Goal: Task Accomplishment & Management: Use online tool/utility

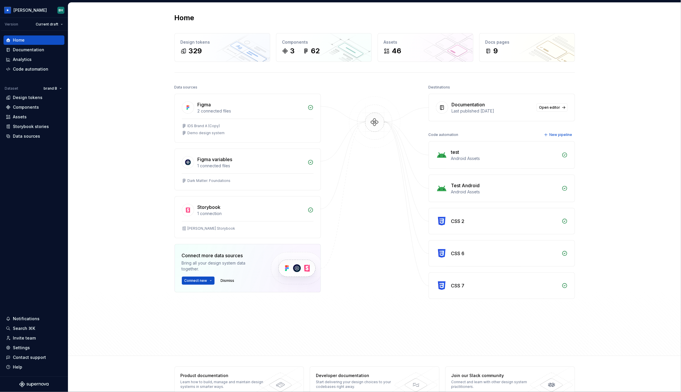
click at [145, 68] on div "Home Design tokens 329 Components 3 62 Assets 46 Docs pages 9 Data sources Figm…" at bounding box center [374, 179] width 613 height 353
click at [333, 89] on div "Data sources Figma 2 connected files IDS Brand A (Copy) Demo design system Figm…" at bounding box center [375, 214] width 401 height 262
click at [146, 113] on div "Home Design tokens 329 Components 3 62 Assets 46 Docs pages 9 Data sources Figm…" at bounding box center [374, 179] width 613 height 353
click at [27, 249] on div "Invite team" at bounding box center [24, 338] width 23 height 6
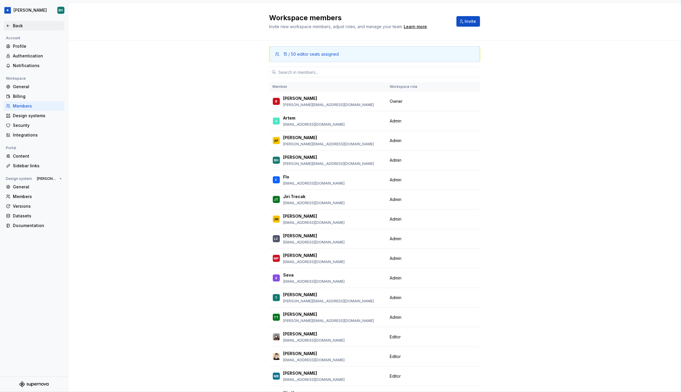
click at [12, 26] on div "Back" at bounding box center [34, 26] width 56 height 6
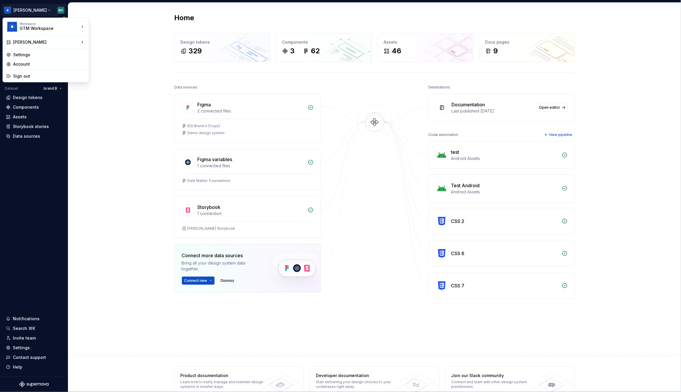
click at [29, 9] on html "[PERSON_NAME] Version Current draft Home Documentation Analytics Code automatio…" at bounding box center [340, 196] width 681 height 392
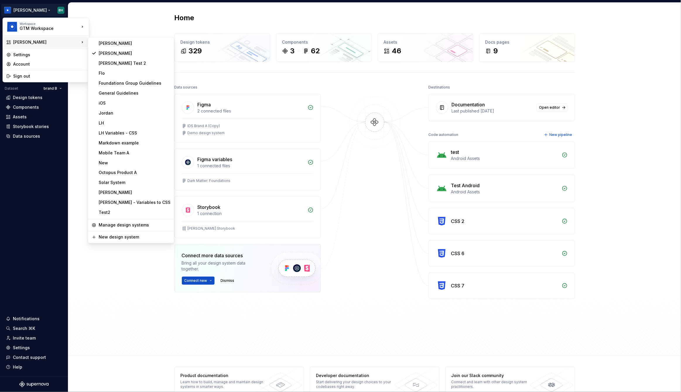
click at [130, 22] on html "[PERSON_NAME] Version Current draft Home Documentation Analytics Code automatio…" at bounding box center [340, 196] width 681 height 392
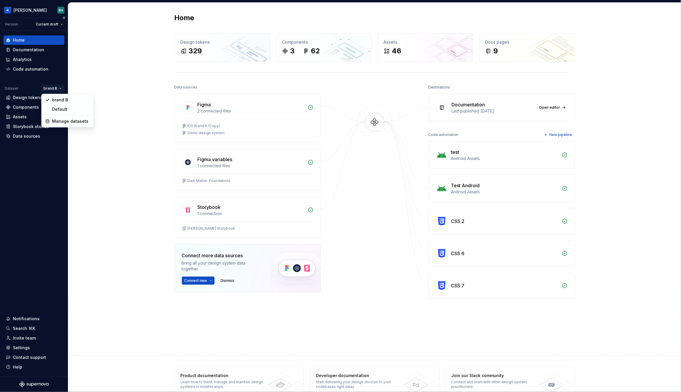
click at [58, 89] on html "[PERSON_NAME] Version Current draft Home Documentation Analytics Code automatio…" at bounding box center [340, 196] width 681 height 392
click at [66, 108] on div "Default" at bounding box center [71, 109] width 38 height 6
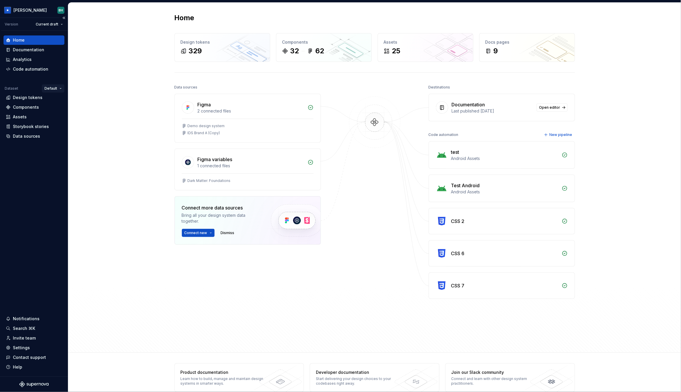
click at [56, 91] on html "[PERSON_NAME] Version Current draft Home Documentation Analytics Code automatio…" at bounding box center [340, 196] width 681 height 392
click at [66, 100] on div "brand B" at bounding box center [72, 100] width 38 height 6
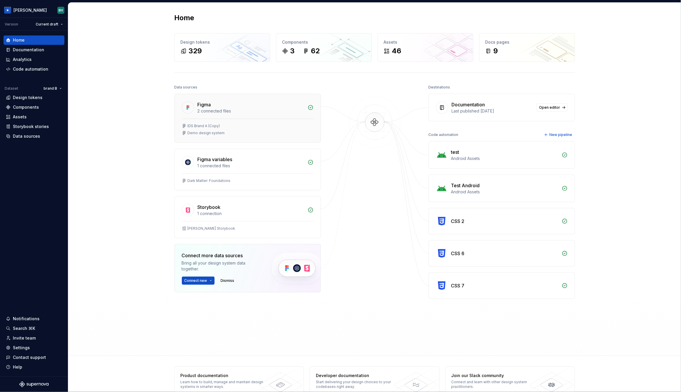
scroll to position [13, 0]
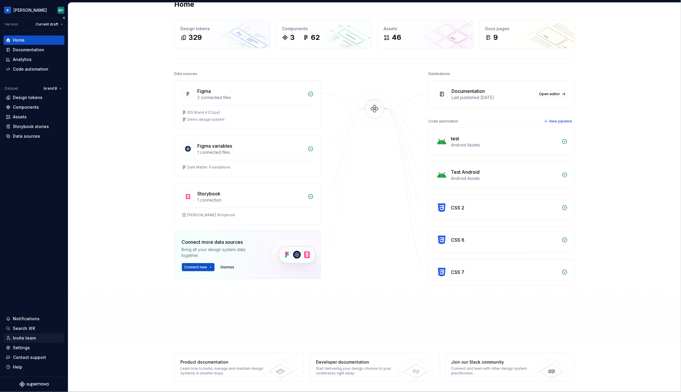
click at [30, 249] on div "Invite team" at bounding box center [24, 338] width 23 height 6
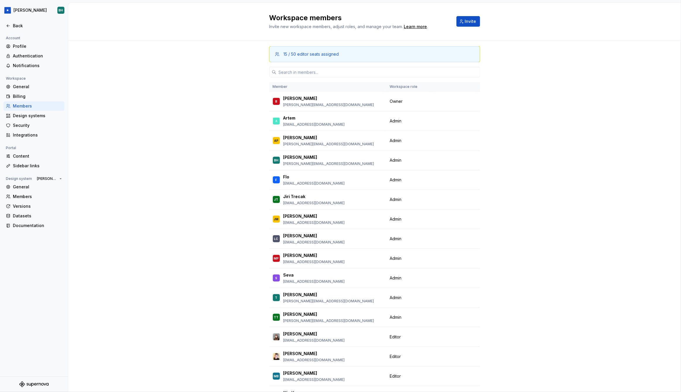
scroll to position [4, 0]
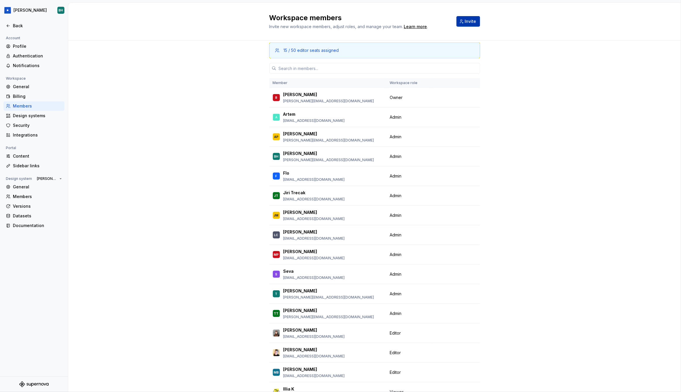
click at [468, 24] on span "Invite" at bounding box center [470, 21] width 11 height 6
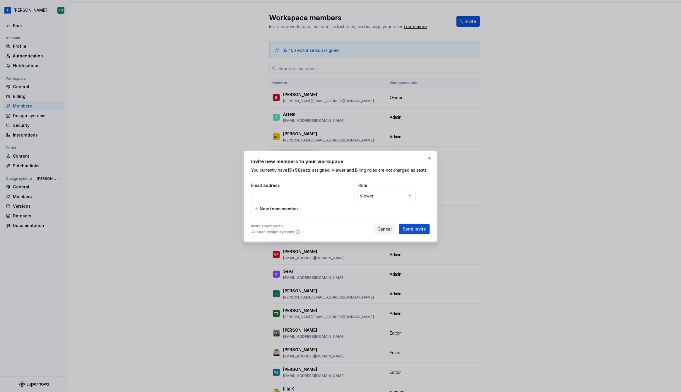
click at [392, 193] on div "**********" at bounding box center [340, 196] width 681 height 392
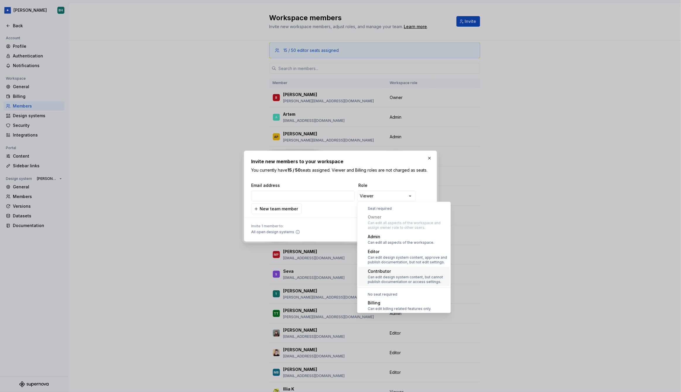
scroll to position [16, 0]
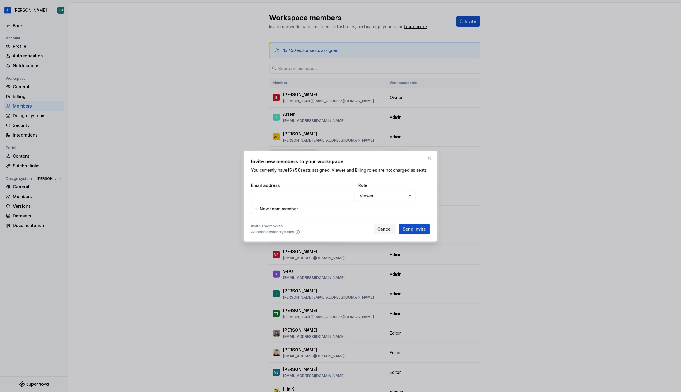
click at [430, 159] on div "**********" at bounding box center [340, 196] width 681 height 392
click at [430, 159] on button "button" at bounding box center [429, 158] width 8 height 8
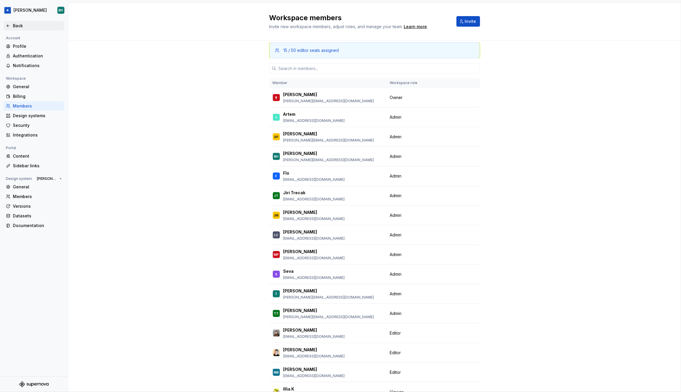
click at [9, 26] on icon at bounding box center [8, 25] width 5 height 5
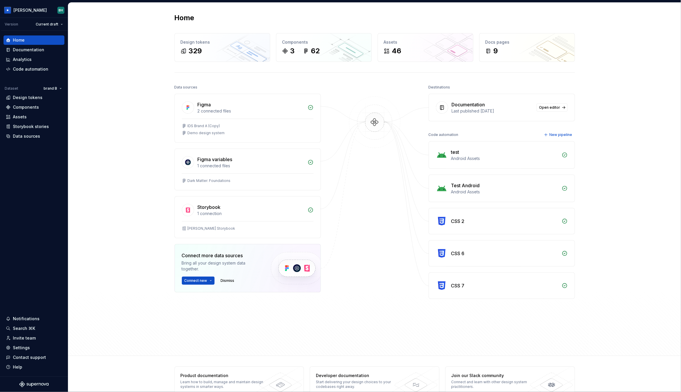
click at [478, 103] on div "Home Design tokens 329 Components 3 62 Assets 46 Docs pages 9 Data sources Figm…" at bounding box center [374, 179] width 613 height 353
click at [34, 49] on div "Documentation" at bounding box center [28, 50] width 31 height 6
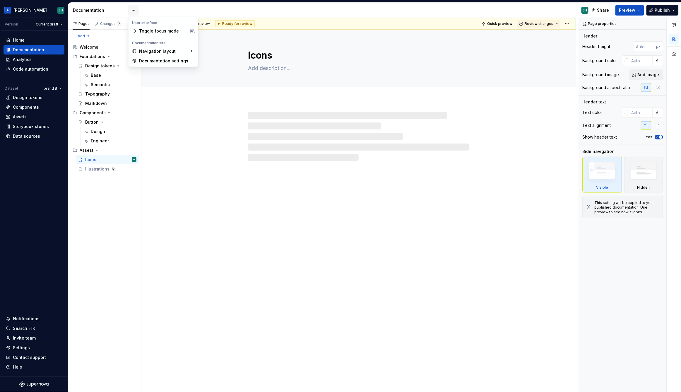
click at [133, 10] on html "[PERSON_NAME] Version Current draft Home Documentation Analytics Code automatio…" at bounding box center [340, 196] width 681 height 392
click at [157, 60] on div "Documentation settings" at bounding box center [167, 61] width 56 height 6
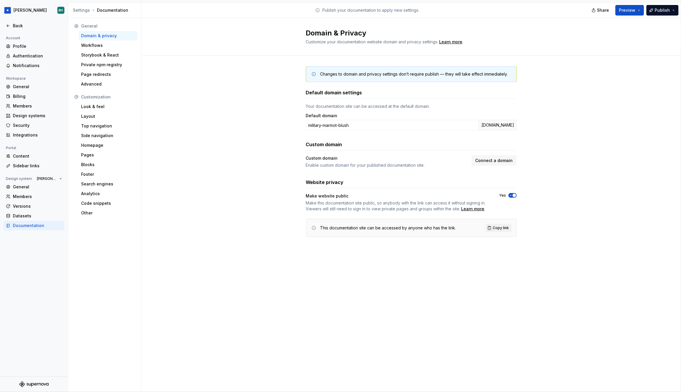
click at [239, 77] on div "Changes to domain and privacy settings don’t require publish — they will take e…" at bounding box center [411, 157] width 540 height 203
click at [225, 51] on div "Domain & Privacy Customize your documentation website domain and privacy settin…" at bounding box center [411, 37] width 540 height 38
click at [257, 64] on div "Changes to domain and privacy settings don’t require publish — they will take e…" at bounding box center [411, 157] width 540 height 203
click at [232, 98] on div "Changes to domain and privacy settings don’t require publish — they will take e…" at bounding box center [411, 157] width 540 height 203
click at [14, 25] on div "Back" at bounding box center [37, 26] width 49 height 6
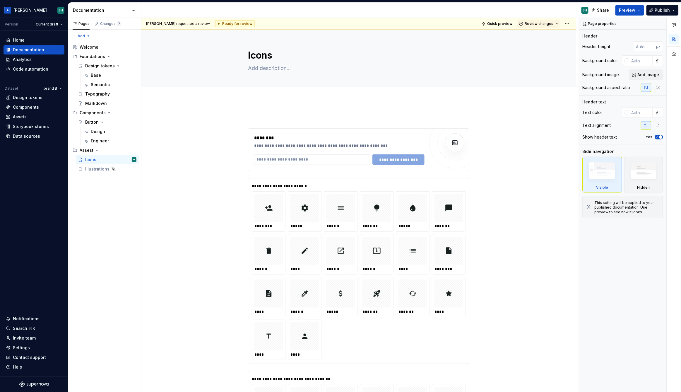
click at [169, 113] on div "**********" at bounding box center [359, 205] width 437 height 374
click at [29, 98] on div "Design tokens" at bounding box center [28, 98] width 30 height 6
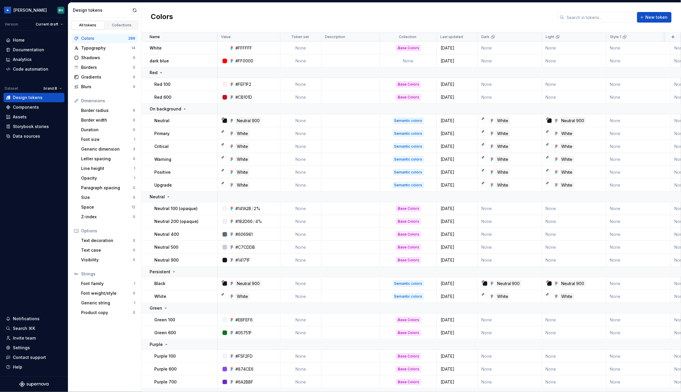
click at [253, 24] on div "Colors New token" at bounding box center [411, 18] width 540 height 30
click at [122, 25] on div "Collections" at bounding box center [121, 25] width 29 height 5
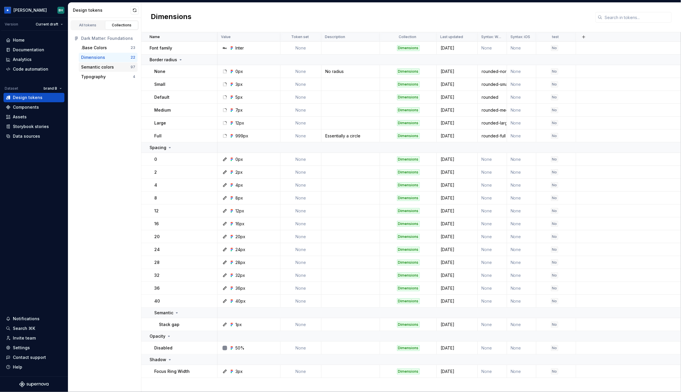
click at [106, 69] on div "Semantic colors" at bounding box center [97, 67] width 33 height 6
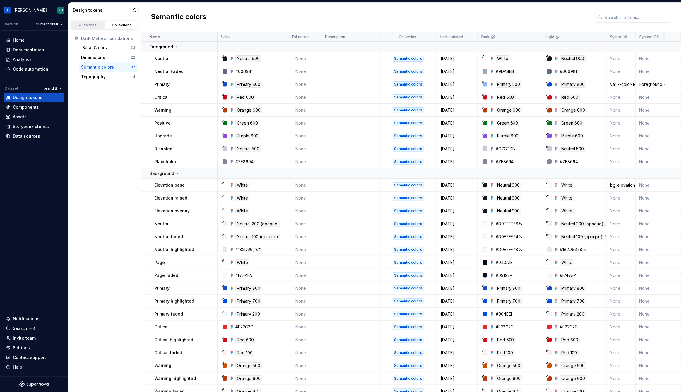
click at [88, 29] on link "All tokens" at bounding box center [87, 25] width 33 height 9
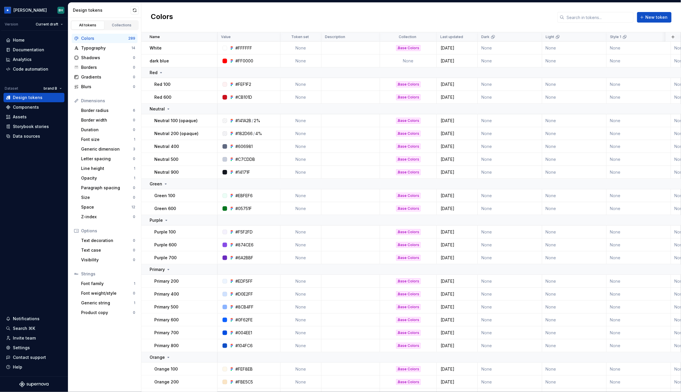
click at [360, 20] on div "Colors New token" at bounding box center [411, 18] width 540 height 30
click at [478, 36] on button "button" at bounding box center [673, 37] width 8 height 8
click at [478, 57] on div "New custom property" at bounding box center [640, 60] width 44 height 6
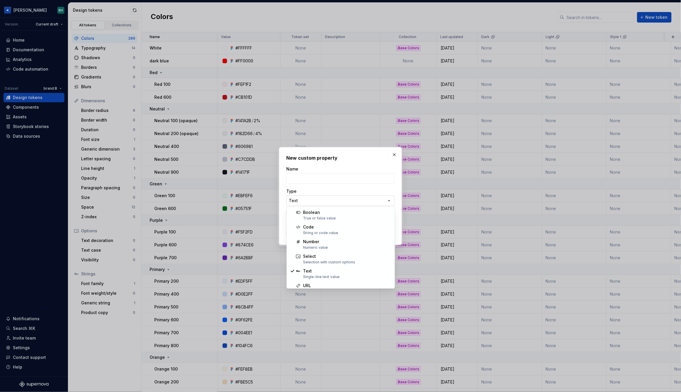
click at [322, 202] on div "**********" at bounding box center [340, 196] width 681 height 392
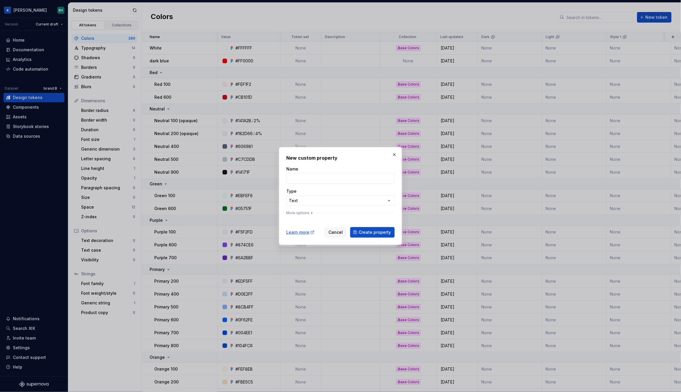
click at [394, 154] on div "**********" at bounding box center [340, 196] width 681 height 392
click at [394, 155] on button "button" at bounding box center [394, 155] width 8 height 8
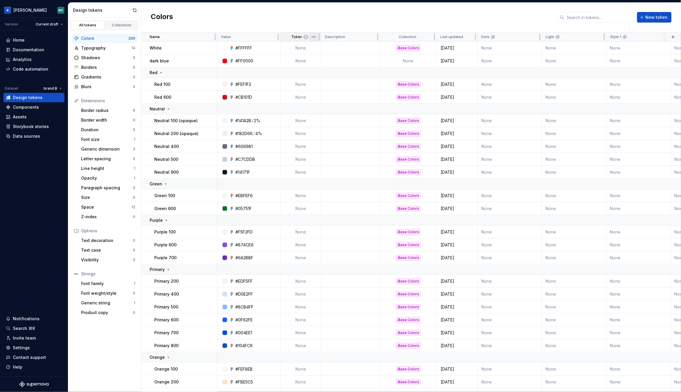
click at [314, 36] on html "[PERSON_NAME] Version Current draft Home Documentation Analytics Code automatio…" at bounding box center [340, 196] width 681 height 392
click at [333, 48] on span "Edit property" at bounding box center [339, 48] width 38 height 6
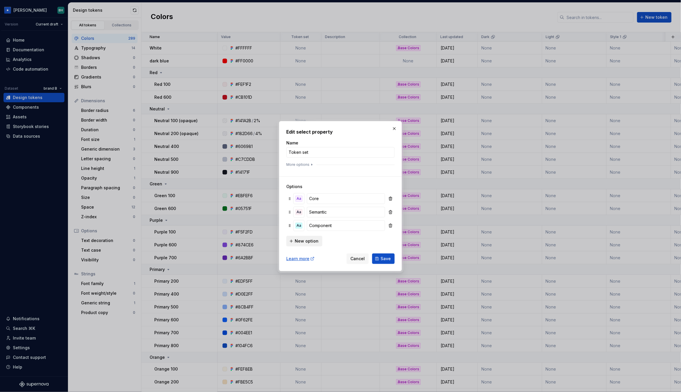
click at [305, 241] on span "New option" at bounding box center [307, 241] width 24 height 6
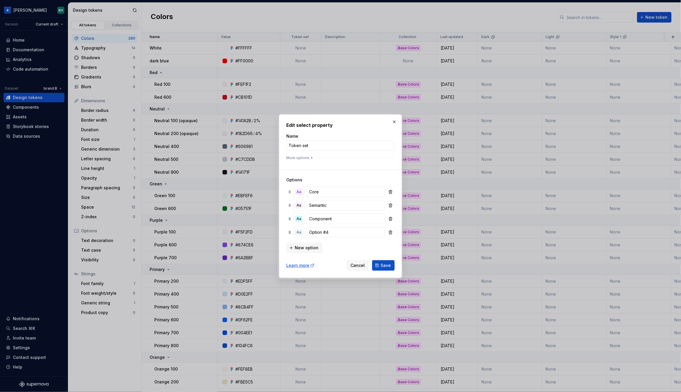
click at [394, 120] on button "button" at bounding box center [394, 122] width 8 height 8
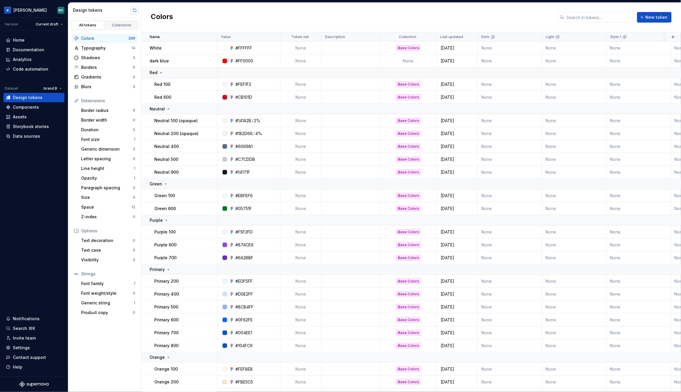
click at [135, 11] on button "button" at bounding box center [135, 10] width 8 height 8
click at [36, 109] on div "Components" at bounding box center [26, 107] width 26 height 6
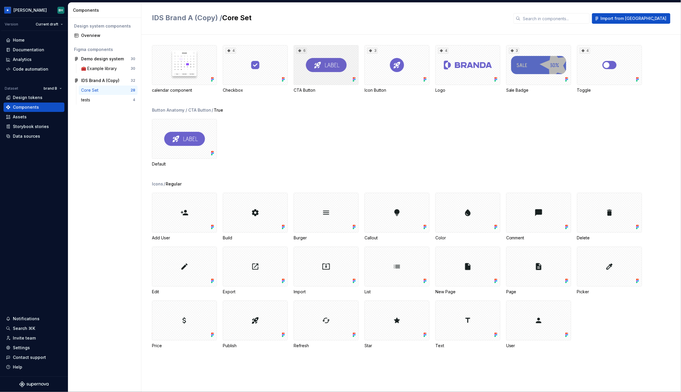
click at [323, 62] on div "6" at bounding box center [326, 65] width 65 height 40
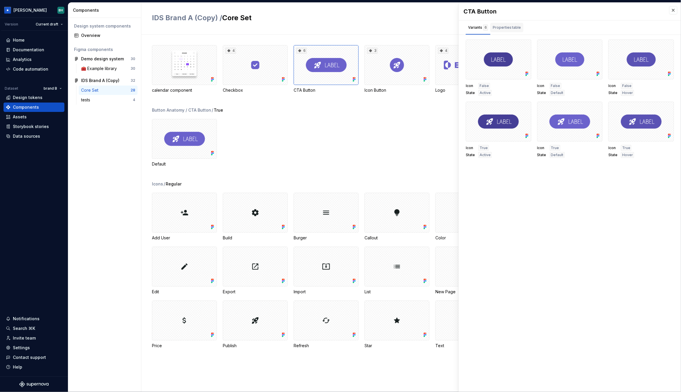
click at [478, 28] on div "Properties table" at bounding box center [507, 28] width 28 height 6
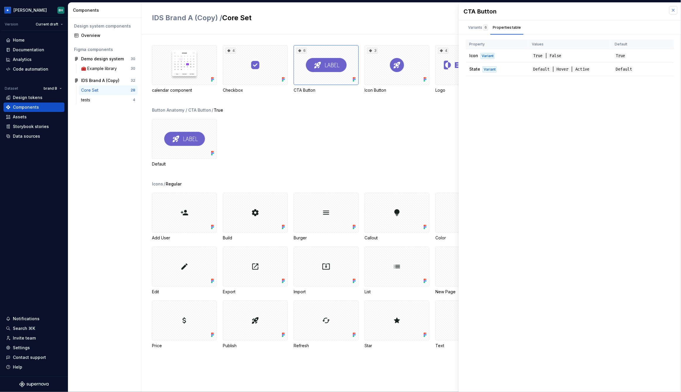
click at [478, 10] on button "button" at bounding box center [673, 10] width 8 height 8
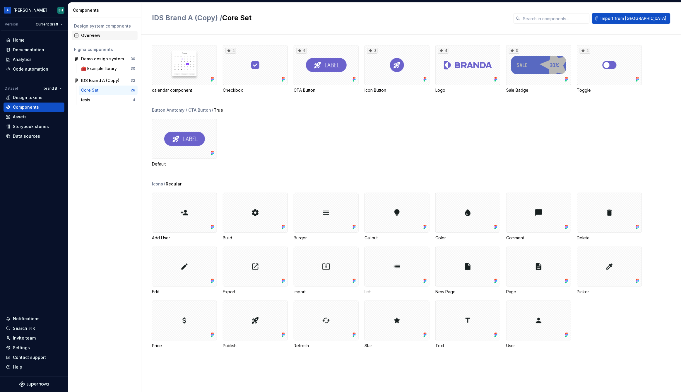
click at [111, 34] on div "Overview" at bounding box center [108, 36] width 54 height 6
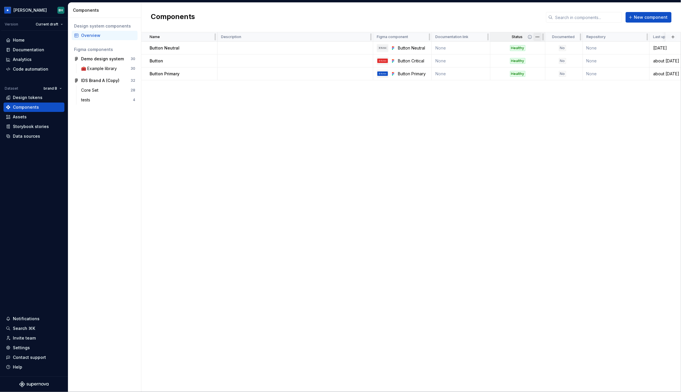
click at [478, 37] on html "[PERSON_NAME] Version Current draft Home Documentation Analytics Code automatio…" at bounding box center [340, 196] width 681 height 392
click at [478, 49] on span "Edit property" at bounding box center [563, 48] width 38 height 6
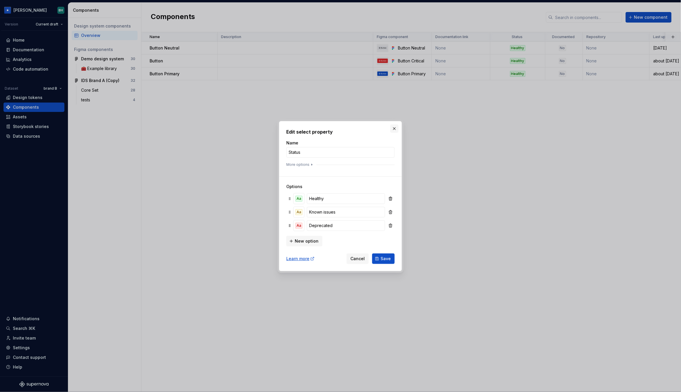
click at [396, 128] on button "button" at bounding box center [394, 128] width 8 height 8
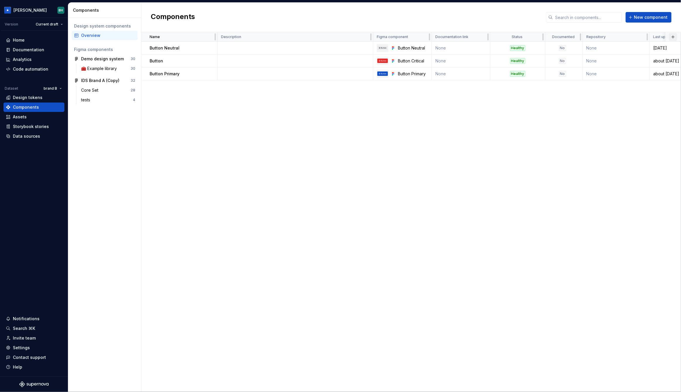
click at [478, 35] on button "button" at bounding box center [673, 37] width 8 height 8
click at [478, 52] on span "New custom property" at bounding box center [641, 47] width 67 height 9
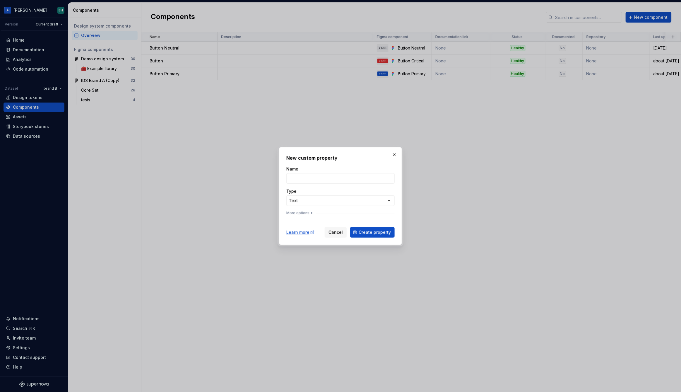
click at [336, 200] on div "**********" at bounding box center [340, 196] width 681 height 392
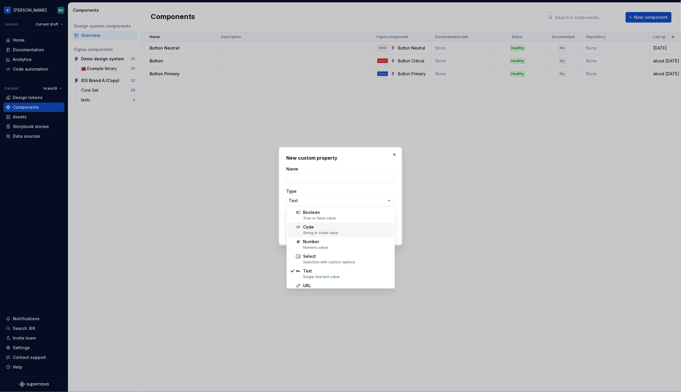
scroll to position [37, 0]
click at [395, 155] on div "**********" at bounding box center [340, 196] width 681 height 392
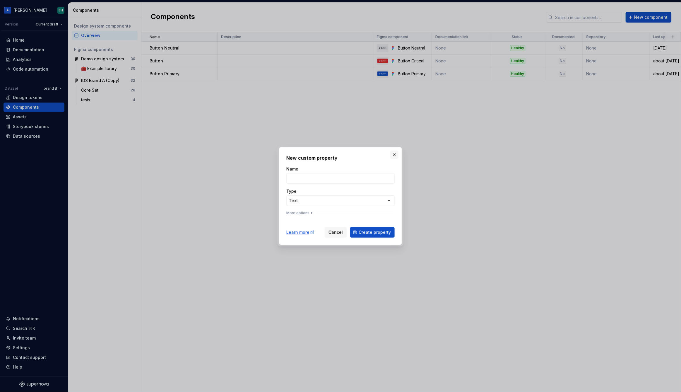
click at [394, 154] on button "button" at bounding box center [394, 155] width 8 height 8
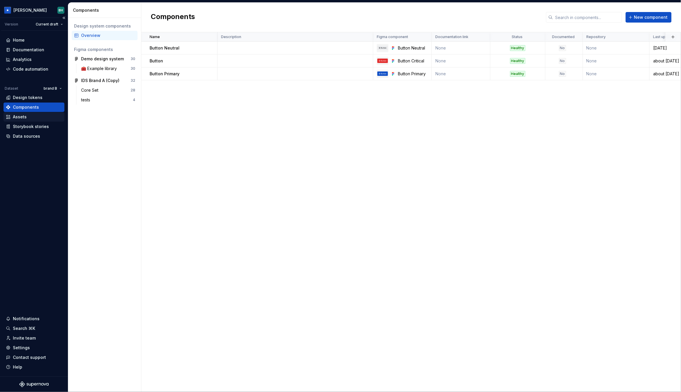
click at [34, 117] on div "Assets" at bounding box center [34, 117] width 56 height 6
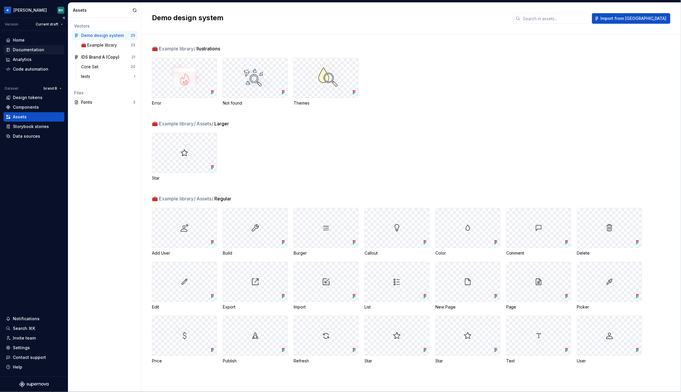
click at [33, 49] on div "Documentation" at bounding box center [28, 50] width 31 height 6
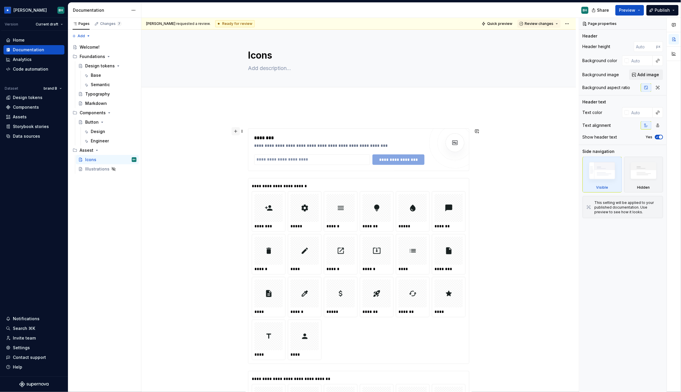
click at [237, 131] on button "button" at bounding box center [236, 131] width 8 height 8
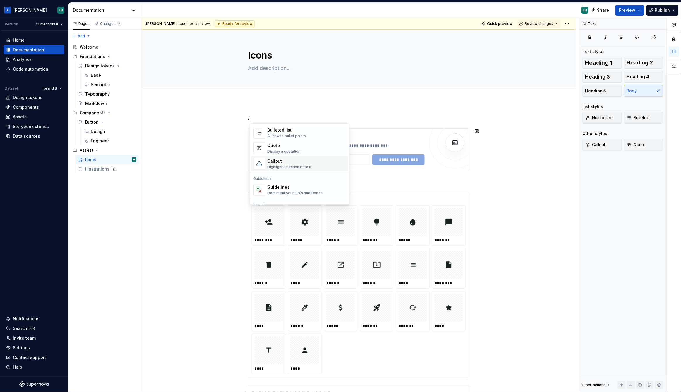
scroll to position [119, 0]
click at [299, 169] on div "Text Plain text Heading 1 Main sections within the page Heading 2 Section subhe…" at bounding box center [299, 167] width 97 height 155
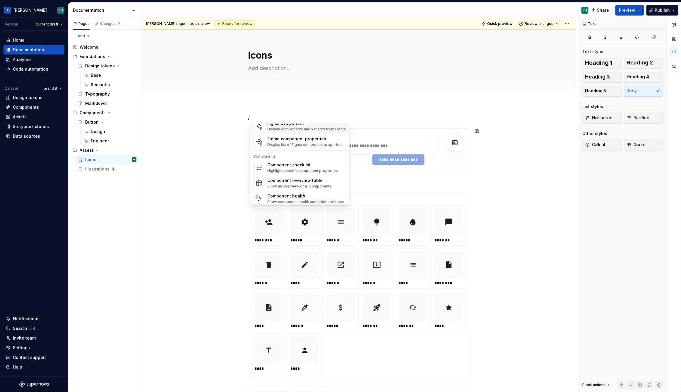
scroll to position [583, 0]
click at [297, 116] on p "/" at bounding box center [358, 117] width 221 height 7
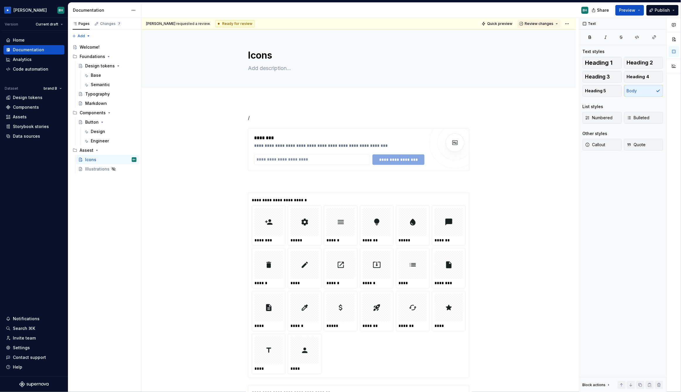
drag, startPoint x: 211, startPoint y: 23, endPoint x: 255, endPoint y: 24, distance: 43.9
click at [254, 24] on div "[PERSON_NAME] requested a review. Ready for review Quick preview Review changes" at bounding box center [358, 24] width 435 height 12
click at [478, 22] on html "[PERSON_NAME] Version Current draft Home Documentation Analytics Code automatio…" at bounding box center [340, 196] width 681 height 392
click at [454, 9] on html "[PERSON_NAME] Version Current draft Home Documentation Analytics Code automatio…" at bounding box center [340, 196] width 681 height 392
click at [103, 24] on div "Changes 7" at bounding box center [110, 23] width 21 height 5
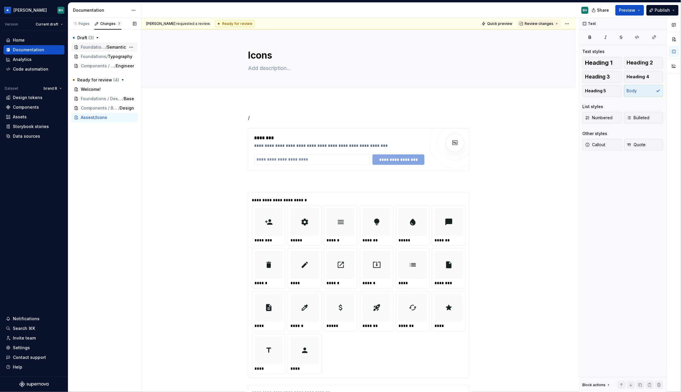
click at [112, 47] on span "Semantic" at bounding box center [116, 47] width 19 height 6
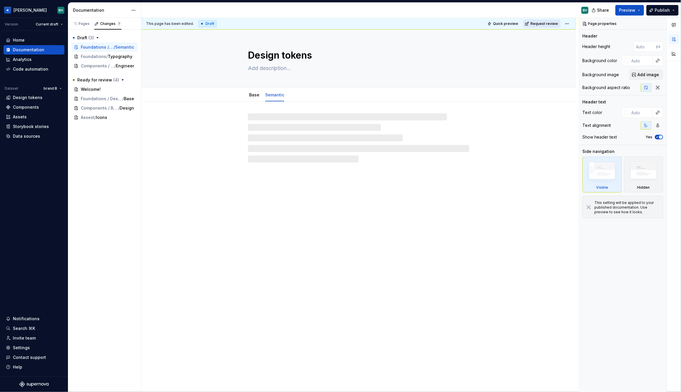
click at [478, 24] on span "Request review" at bounding box center [545, 23] width 28 height 5
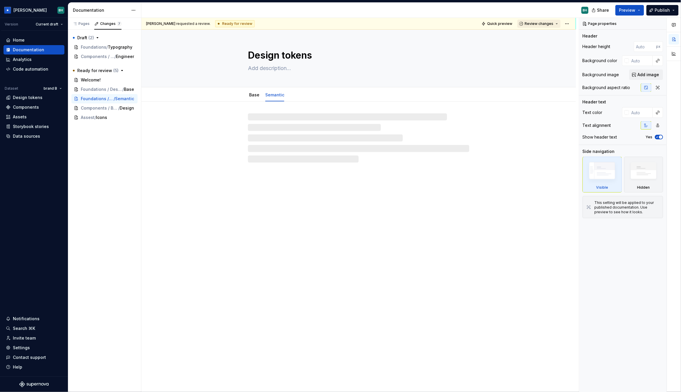
click at [478, 23] on span "Review changes" at bounding box center [539, 23] width 29 height 5
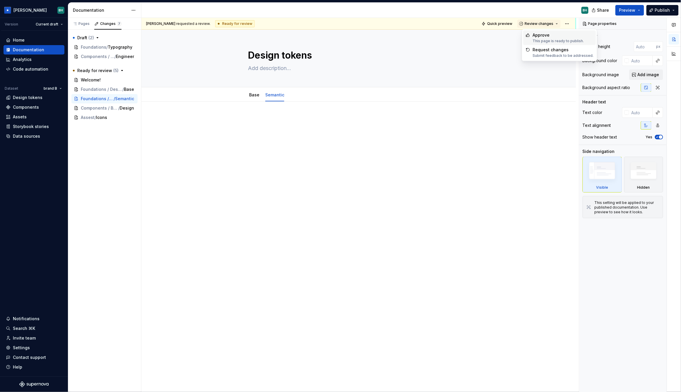
click at [442, 12] on div "BH" at bounding box center [367, 10] width 452 height 15
click at [260, 139] on p at bounding box center [358, 140] width 221 height 7
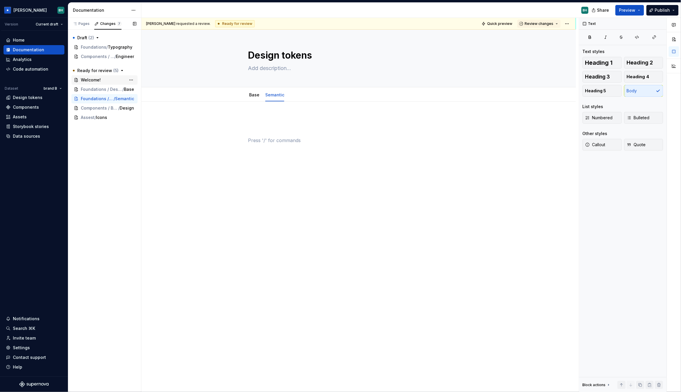
click at [99, 81] on span "Welcome!" at bounding box center [91, 80] width 20 height 6
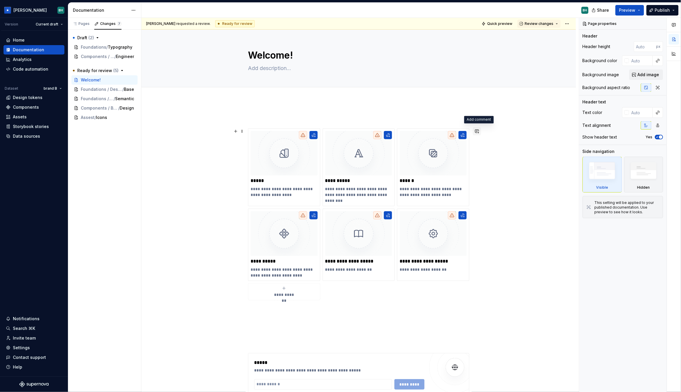
click at [477, 131] on button "button" at bounding box center [477, 131] width 8 height 8
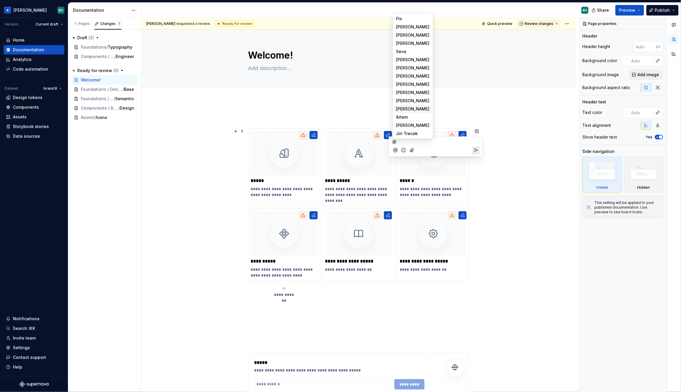
click at [407, 111] on span "[PERSON_NAME]" at bounding box center [412, 109] width 33 height 6
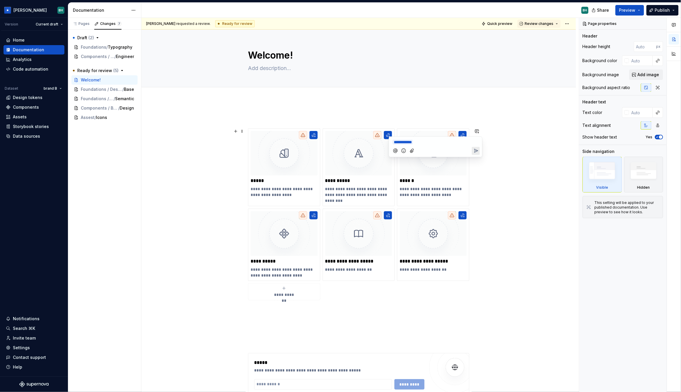
click at [412, 150] on icon "Attach files" at bounding box center [412, 151] width 6 height 6
click at [478, 24] on div at bounding box center [674, 40] width 14 height 45
click at [478, 25] on button "button" at bounding box center [674, 25] width 11 height 11
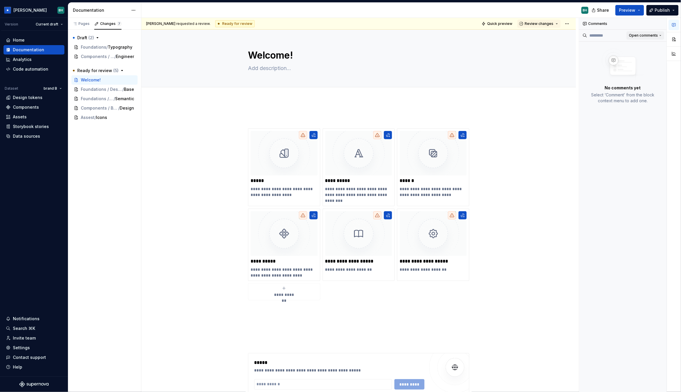
click at [478, 32] on button "Open comments" at bounding box center [646, 35] width 38 height 8
click at [478, 127] on html "[PERSON_NAME] Version Current draft Home Documentation Analytics Code automatio…" at bounding box center [340, 196] width 681 height 392
drag, startPoint x: 253, startPoint y: 12, endPoint x: 281, endPoint y: 10, distance: 28.5
click at [253, 12] on div "BH" at bounding box center [367, 10] width 452 height 15
click at [187, 148] on div "**********" at bounding box center [358, 335] width 435 height 470
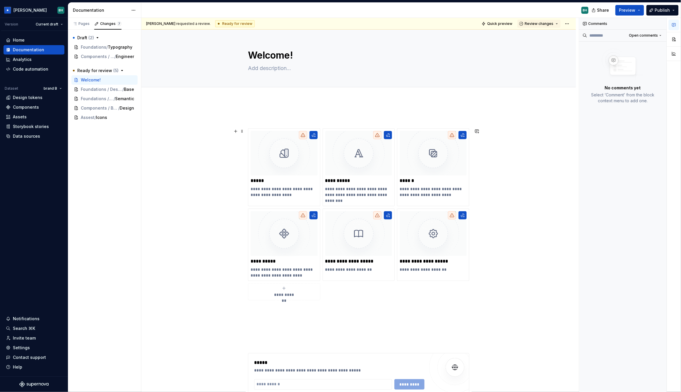
click at [220, 133] on div "**********" at bounding box center [358, 335] width 435 height 470
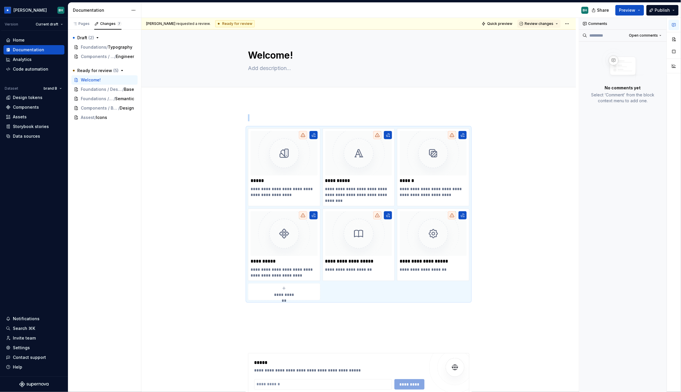
click at [166, 108] on div "**********" at bounding box center [358, 335] width 435 height 470
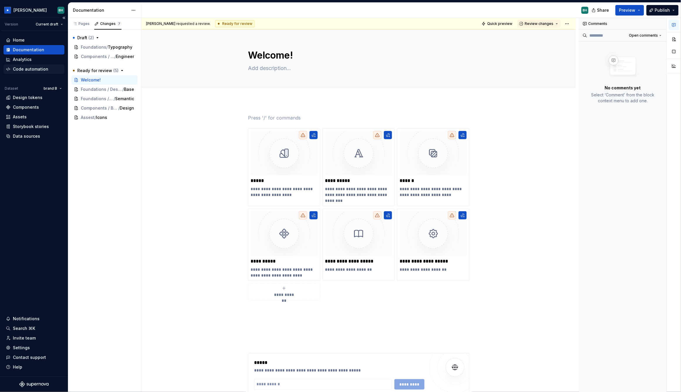
click at [32, 72] on div "Code automation" at bounding box center [34, 68] width 61 height 9
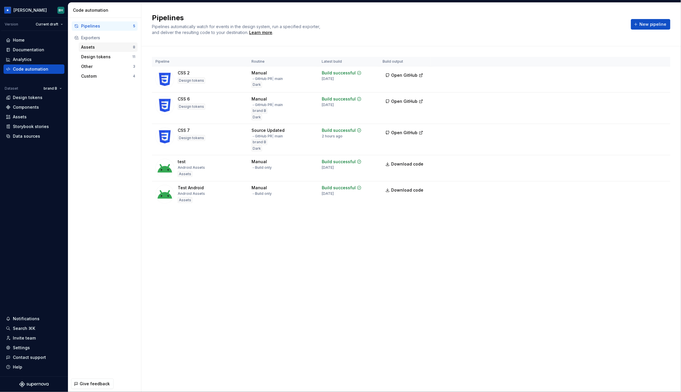
click at [110, 48] on div "Assets" at bounding box center [107, 47] width 52 height 6
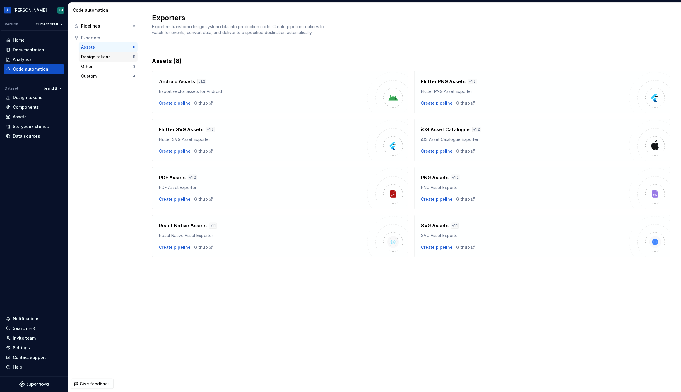
click at [110, 60] on div "Design tokens 11" at bounding box center [108, 56] width 59 height 9
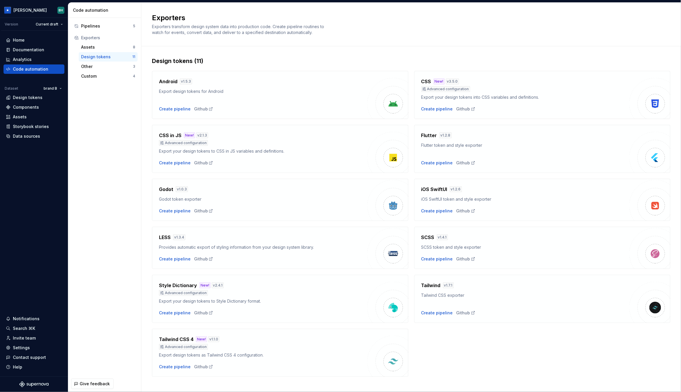
scroll to position [7, 0]
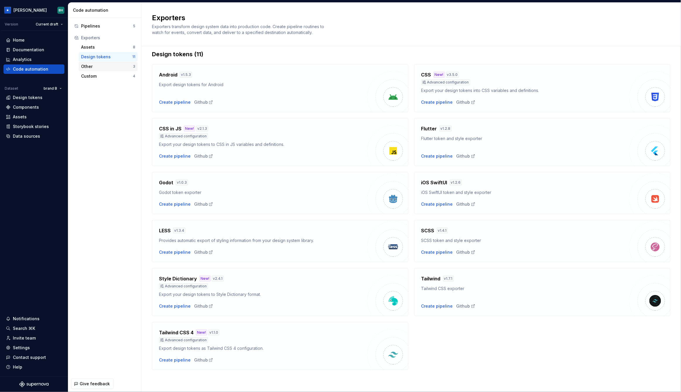
click at [96, 66] on div "Other" at bounding box center [107, 67] width 52 height 6
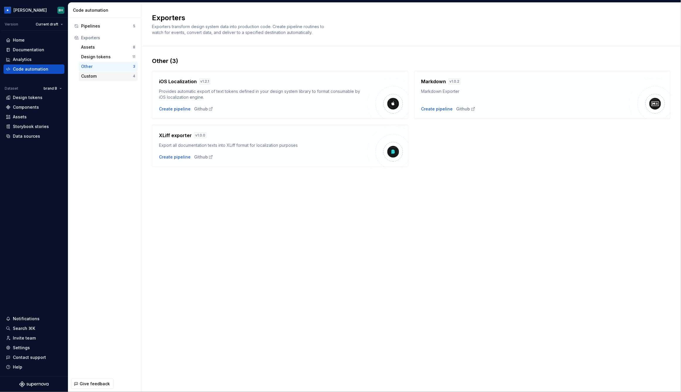
click at [91, 76] on div "Custom" at bounding box center [107, 76] width 52 height 6
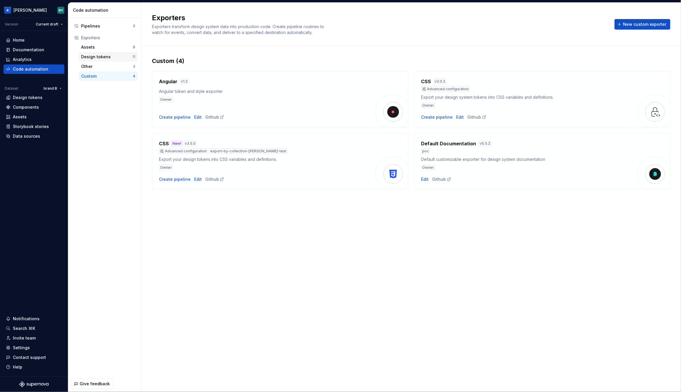
click at [103, 56] on div "Design tokens" at bounding box center [106, 57] width 51 height 6
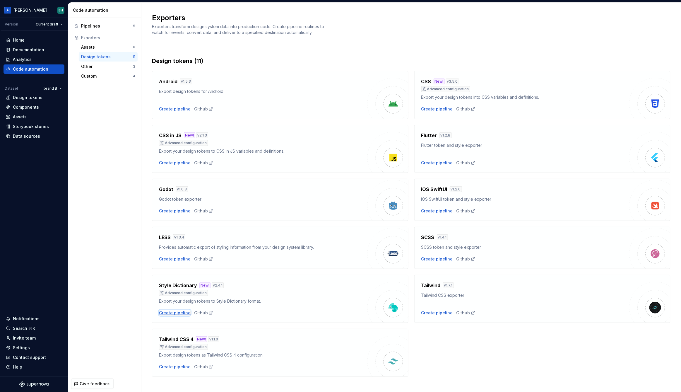
click at [176, 249] on div "Create pipeline" at bounding box center [175, 313] width 32 height 6
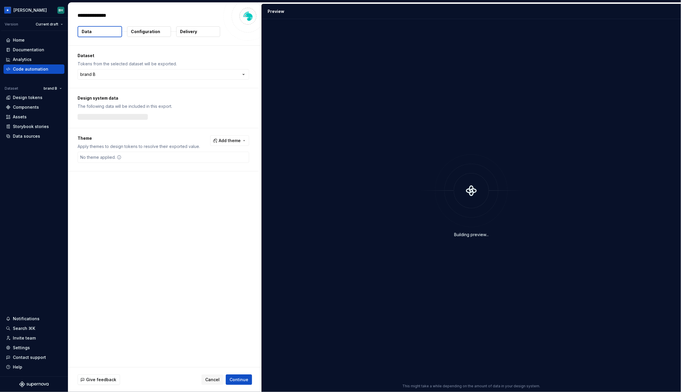
type textarea "*"
click at [136, 71] on html "**********" at bounding box center [340, 196] width 681 height 392
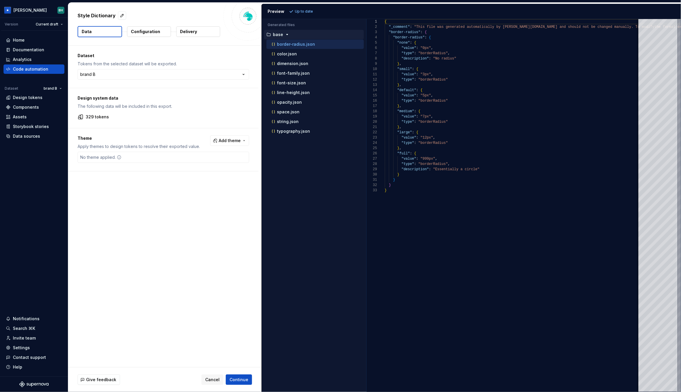
click at [189, 54] on html "[PERSON_NAME] Version Current draft Home Documentation Analytics Code automatio…" at bounding box center [340, 196] width 681 height 392
click at [226, 141] on span "Add theme" at bounding box center [230, 141] width 22 height 6
click at [189, 174] on div "Suggestions" at bounding box center [188, 173] width 5 height 5
click at [217, 237] on html "[PERSON_NAME] Version Current draft Home Documentation Analytics Code automatio…" at bounding box center [340, 196] width 681 height 392
click at [307, 11] on span "Refresh preview" at bounding box center [309, 11] width 29 height 5
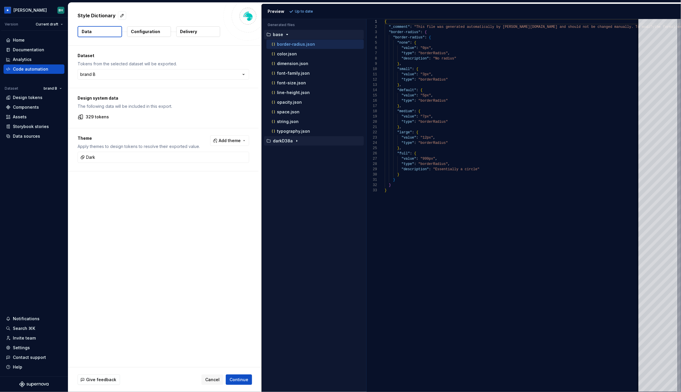
click at [295, 141] on icon "button" at bounding box center [297, 140] width 5 height 5
drag, startPoint x: 166, startPoint y: 221, endPoint x: 187, endPoint y: 121, distance: 102.3
click at [166, 221] on div "Dataset Tokens from the selected dataset will be exported. brand B ******* ****…" at bounding box center [164, 206] width 193 height 321
click at [154, 32] on p "Configuration" at bounding box center [145, 32] width 29 height 6
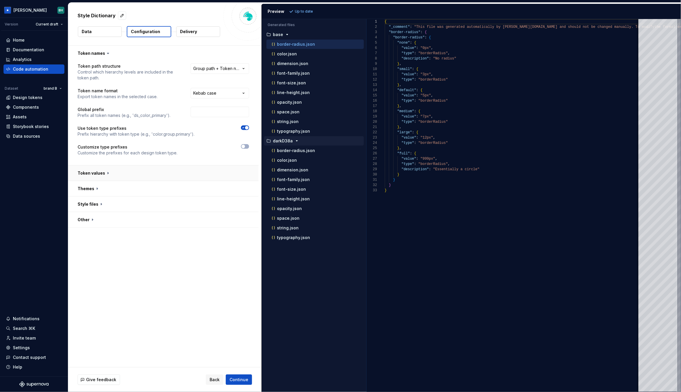
click at [108, 174] on button "button" at bounding box center [163, 172] width 190 height 15
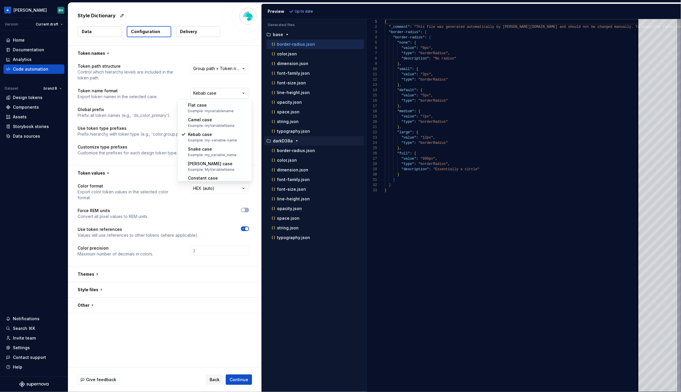
click at [216, 95] on html "**********" at bounding box center [340, 196] width 681 height 392
select select "********"
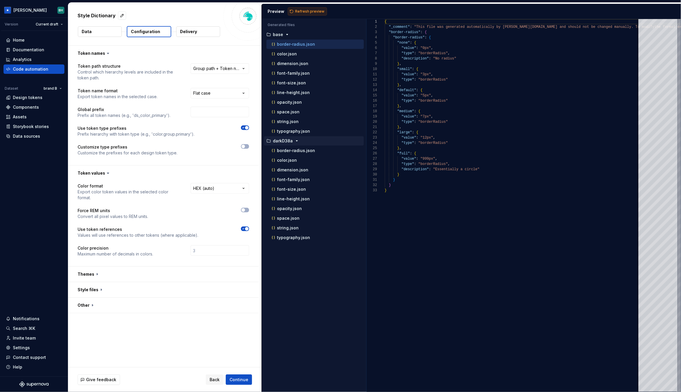
click at [302, 10] on span "Refresh preview" at bounding box center [309, 11] width 29 height 5
click at [209, 113] on input "text" at bounding box center [220, 112] width 59 height 11
type textarea "**********"
type input "-dsprimary"
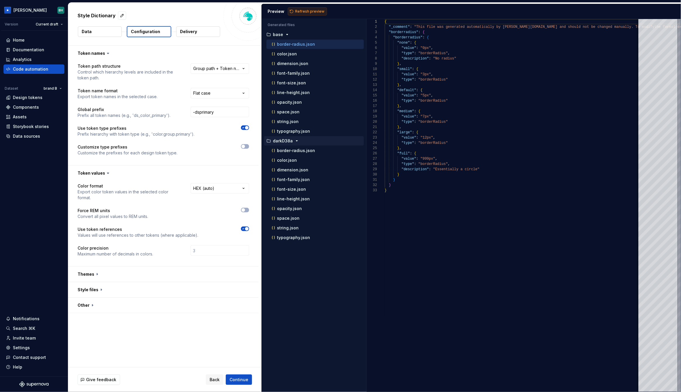
click at [308, 13] on span "Refresh preview" at bounding box center [309, 11] width 29 height 5
type textarea "**********"
click at [93, 249] on button "button" at bounding box center [163, 273] width 190 height 15
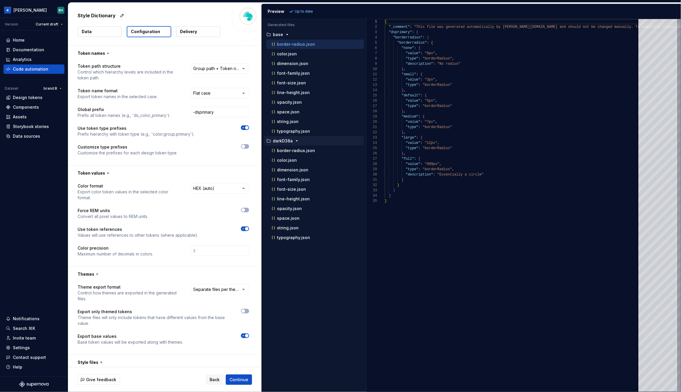
scroll to position [13, 0]
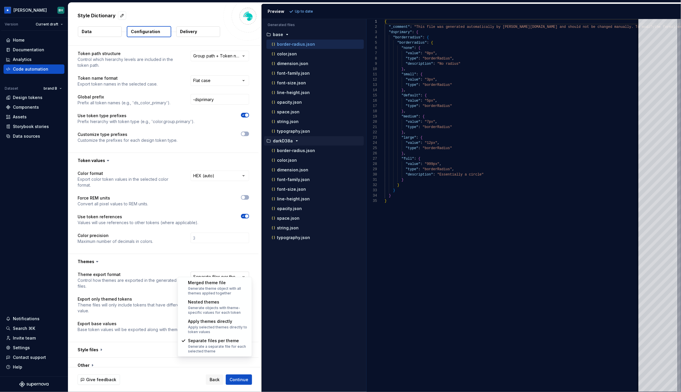
click at [217, 249] on html "**********" at bounding box center [340, 196] width 681 height 392
click at [161, 240] on html "**********" at bounding box center [340, 196] width 681 height 392
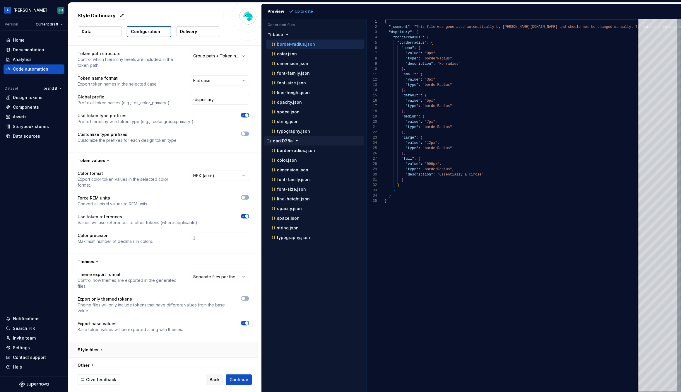
click at [98, 249] on button "button" at bounding box center [163, 349] width 190 height 15
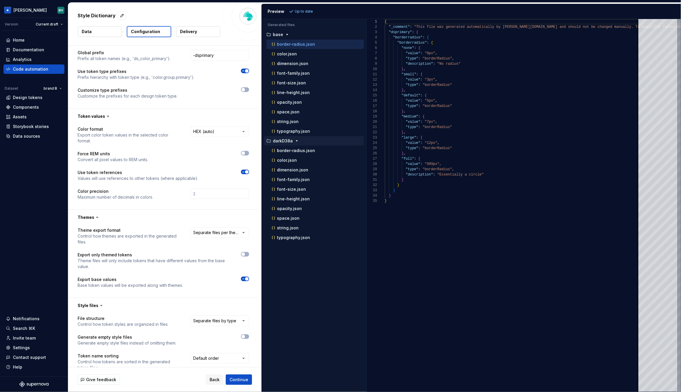
scroll to position [122, 0]
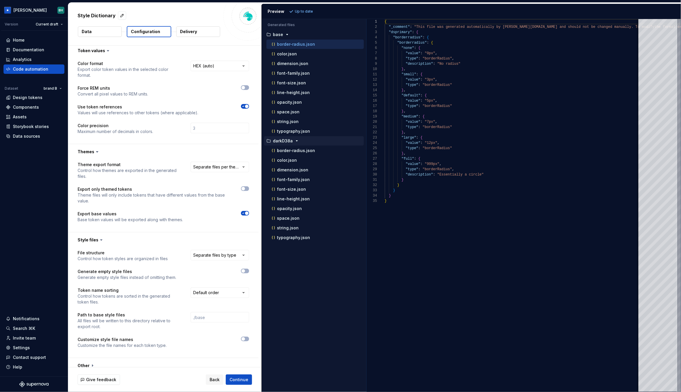
click at [93, 249] on button "button" at bounding box center [163, 365] width 190 height 15
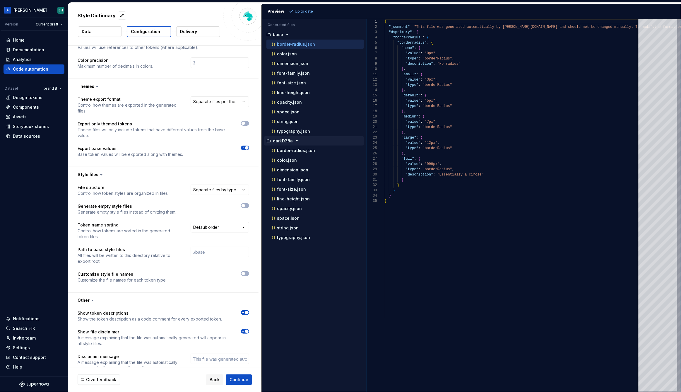
scroll to position [0, 0]
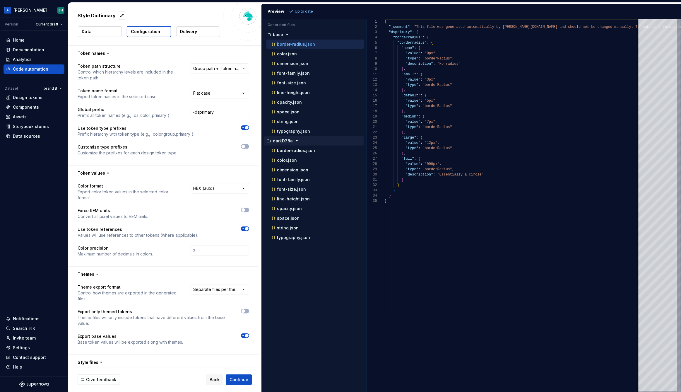
click at [195, 32] on p "Delivery" at bounding box center [188, 32] width 17 height 6
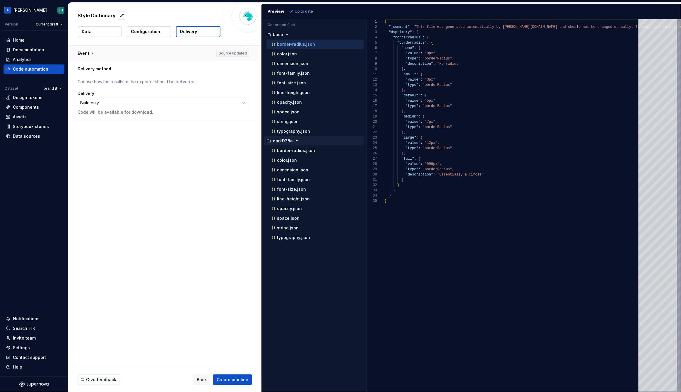
click at [92, 51] on button "button" at bounding box center [163, 53] width 190 height 15
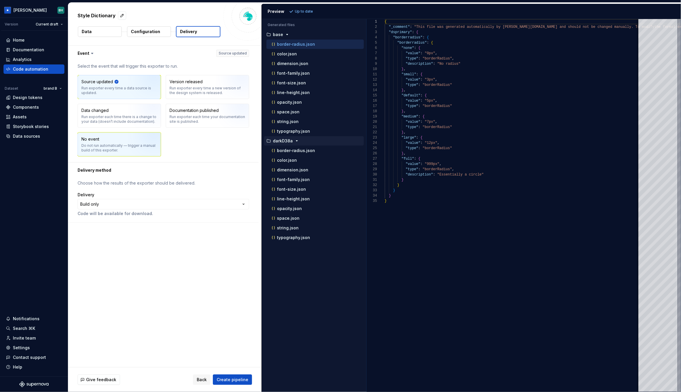
click at [122, 144] on div "Do not run automatically — trigger a manual build of this exporter." at bounding box center [119, 147] width 76 height 9
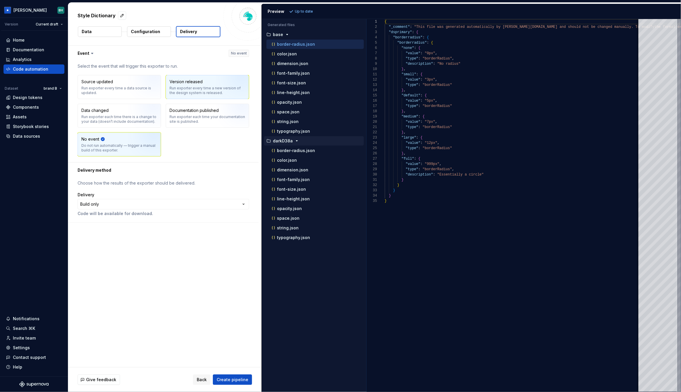
click at [206, 89] on div "Run exporter every time a new version of the design system is released." at bounding box center [208, 90] width 76 height 9
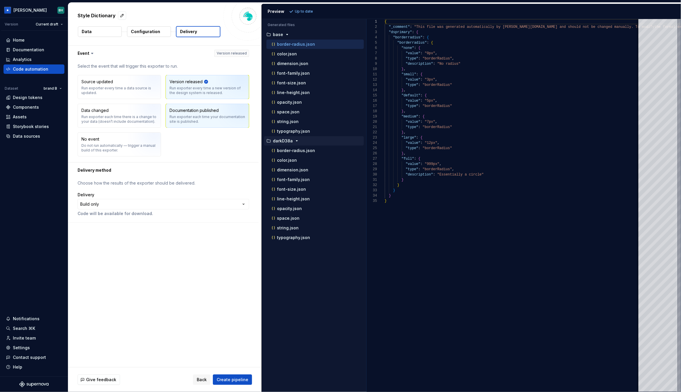
click at [215, 117] on div "Run exporter each time your documentation site is published." at bounding box center [208, 118] width 76 height 9
click at [203, 144] on div "Source updated Run exporter every time a data source is updated. Version releas…" at bounding box center [164, 115] width 172 height 81
click at [161, 206] on html "**********" at bounding box center [340, 196] width 681 height 392
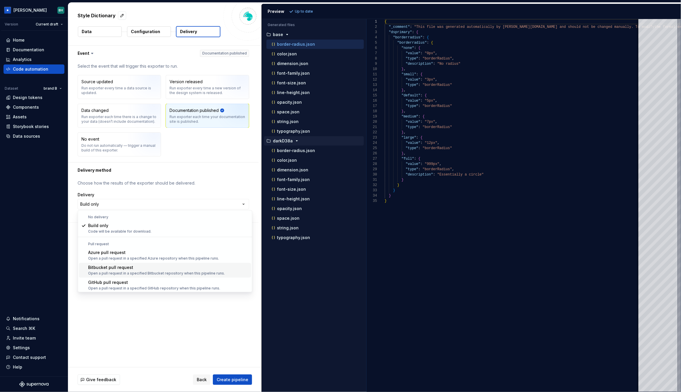
scroll to position [16, 0]
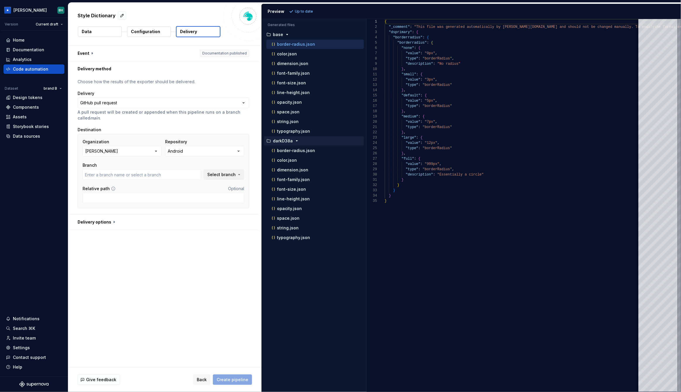
type input "main"
click at [199, 151] on button "Android" at bounding box center [204, 151] width 79 height 11
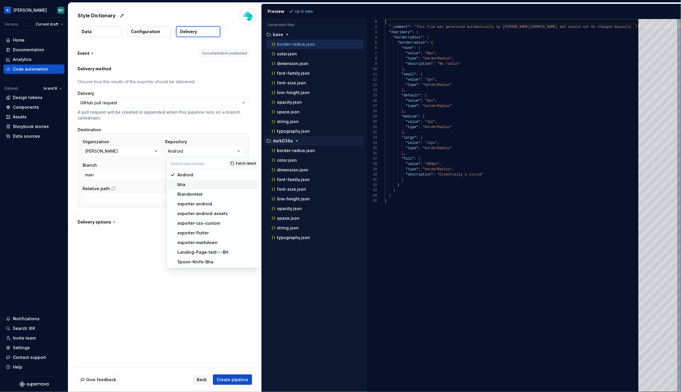
click at [212, 184] on div "bha" at bounding box center [216, 185] width 79 height 6
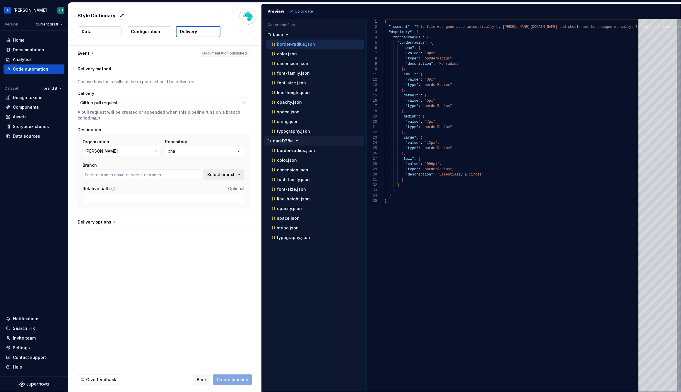
click at [221, 175] on span "Select branch" at bounding box center [221, 175] width 28 height 6
type input "main"
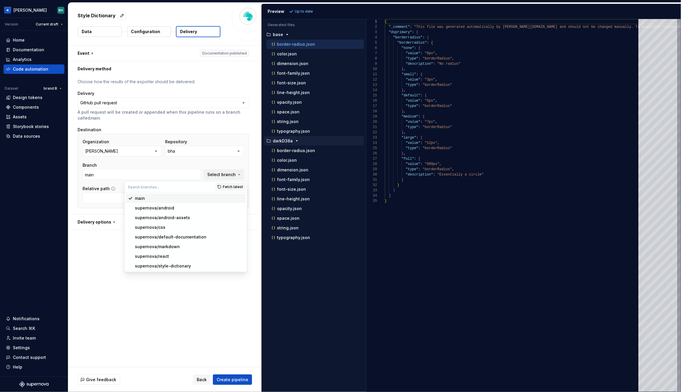
click at [151, 200] on div "main" at bounding box center [189, 198] width 108 height 6
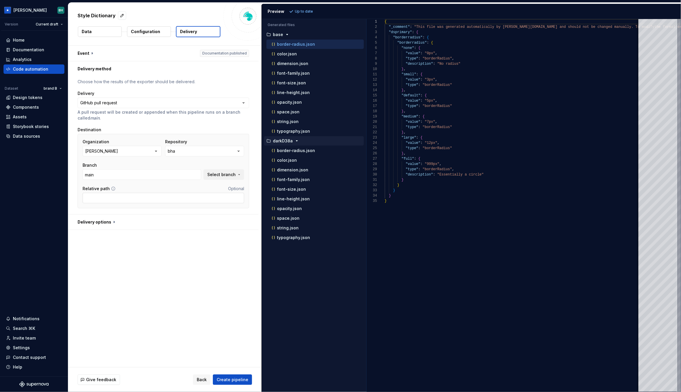
click at [119, 199] on input "Relative path" at bounding box center [164, 198] width 162 height 11
click at [114, 221] on button "button" at bounding box center [163, 221] width 190 height 15
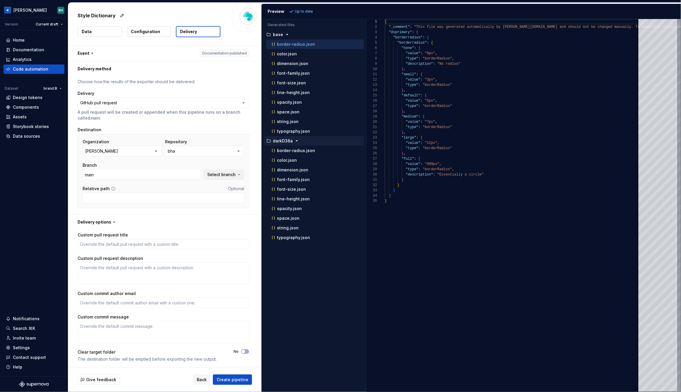
scroll to position [1, 0]
click at [235, 249] on span "Create pipeline" at bounding box center [233, 380] width 32 height 6
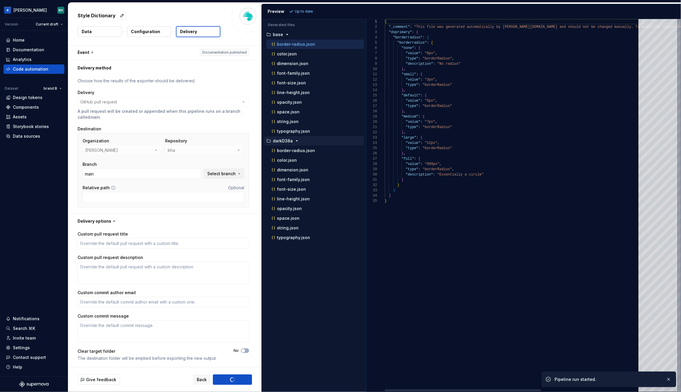
type textarea "*"
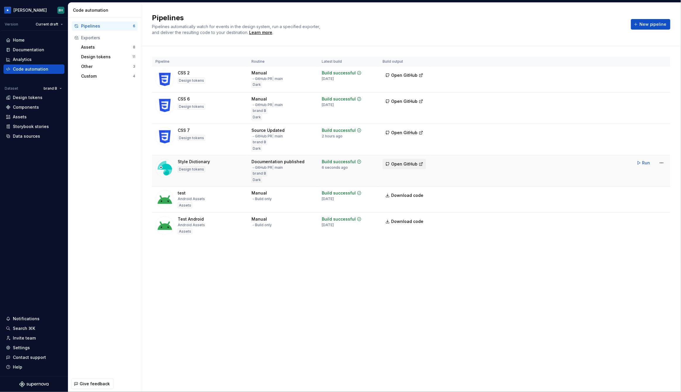
click at [395, 161] on span "Open GitHub" at bounding box center [404, 164] width 26 height 6
click at [478, 242] on div "Pipeline Routine Latest build Build output CSS 2 Design tokens Manual → GitHub …" at bounding box center [411, 153] width 519 height 214
click at [478, 249] on div "Pipelines Pipelines automatically watch for events in the design system, run a …" at bounding box center [411, 197] width 540 height 389
click at [478, 18] on h2 "Pipelines" at bounding box center [388, 17] width 472 height 9
click at [435, 30] on div "Pipelines Pipelines automatically watch for events in the design system, run a …" at bounding box center [388, 24] width 472 height 22
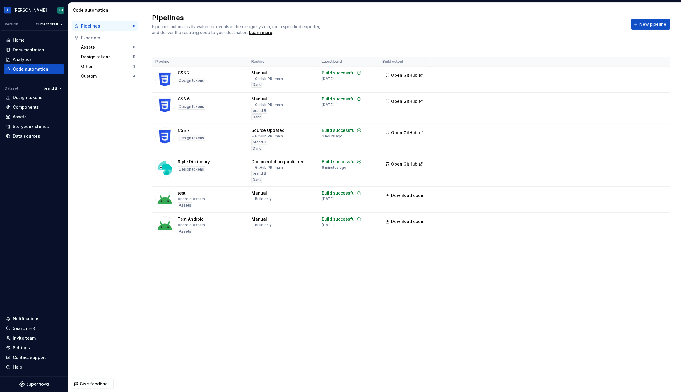
click at [467, 33] on div "Pipelines Pipelines automatically watch for events in the design system, run a …" at bounding box center [388, 24] width 472 height 22
click at [37, 138] on div "Data sources" at bounding box center [26, 136] width 27 height 6
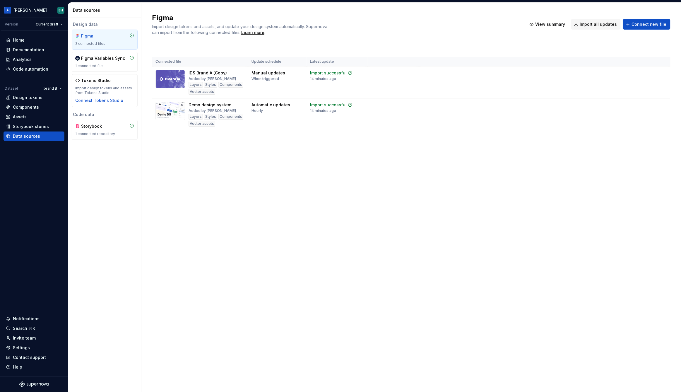
click at [258, 158] on div "Figma Import design tokens and assets, and update your design system automatica…" at bounding box center [411, 197] width 540 height 389
click at [288, 154] on div "Figma Import design tokens and assets, and update your design system automatica…" at bounding box center [411, 197] width 540 height 389
click at [35, 98] on div "Design tokens" at bounding box center [28, 98] width 30 height 6
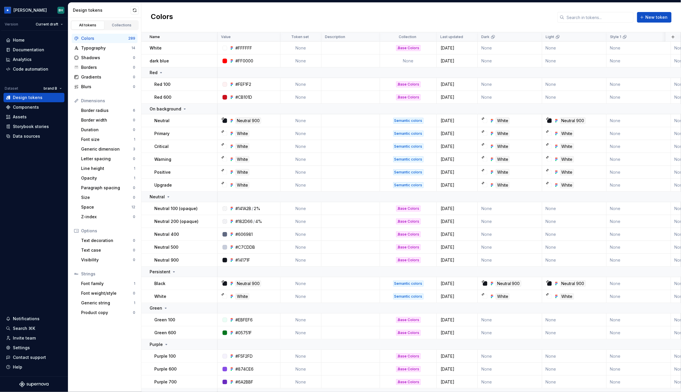
click at [217, 17] on div "Colors New token" at bounding box center [411, 18] width 540 height 30
click at [33, 136] on div "Data sources" at bounding box center [26, 136] width 27 height 6
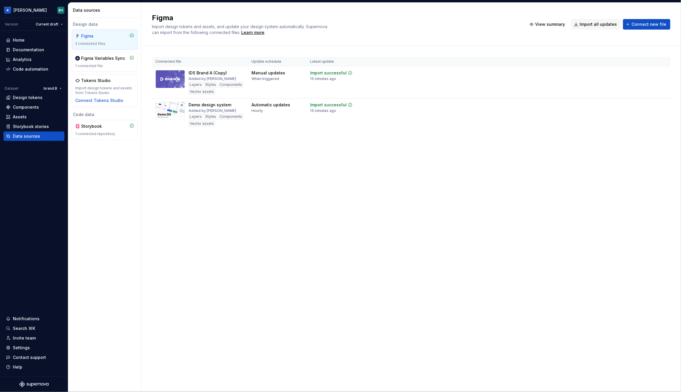
click at [251, 153] on div "Figma Import design tokens and assets, and update your design system automatica…" at bounding box center [411, 197] width 540 height 389
click at [390, 27] on div "Figma Import design tokens and assets, and update your design system automatica…" at bounding box center [336, 24] width 368 height 22
